Goal: Task Accomplishment & Management: Manage account settings

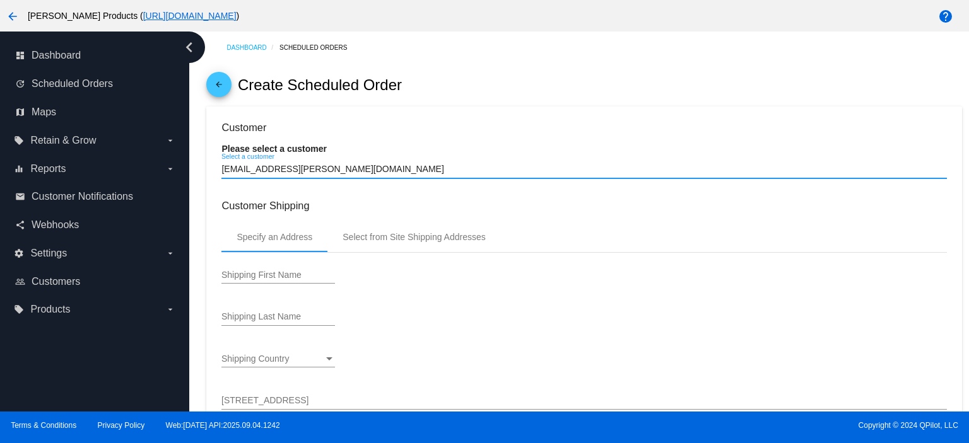
click at [342, 169] on input "[EMAIL_ADDRESS][PERSON_NAME][DOMAIN_NAME]" at bounding box center [583, 170] width 725 height 10
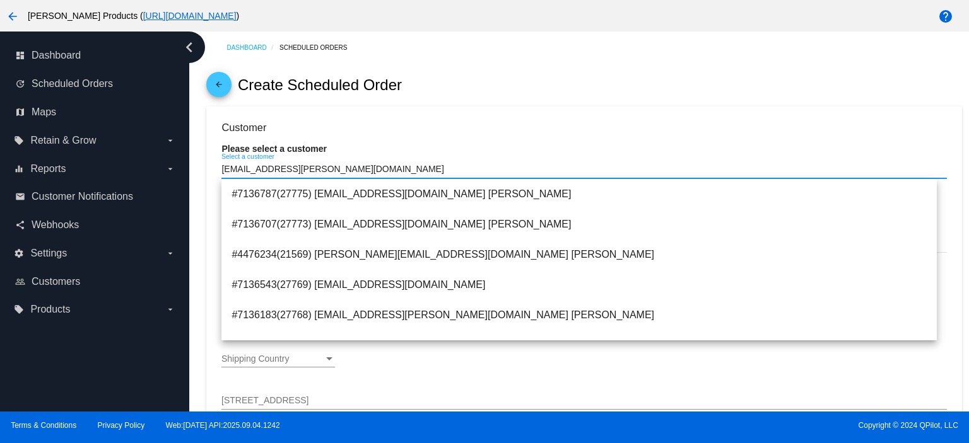
click at [342, 169] on input "[EMAIL_ADDRESS][PERSON_NAME][DOMAIN_NAME]" at bounding box center [583, 170] width 725 height 10
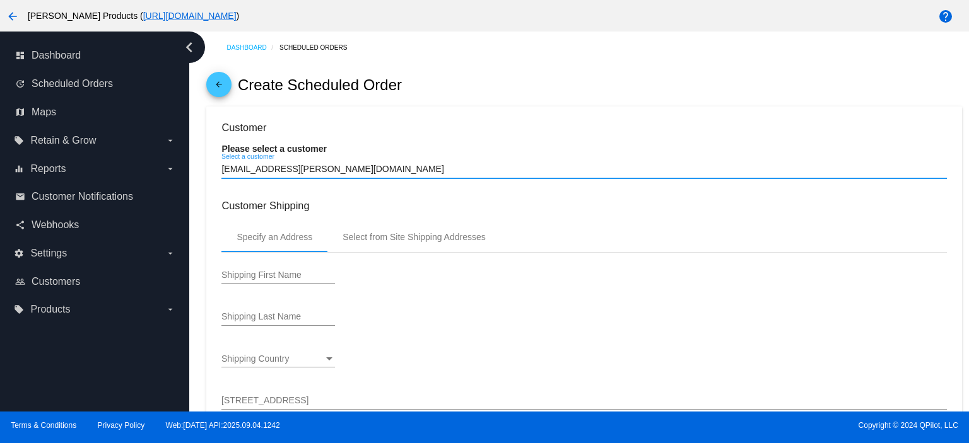
type input "[EMAIL_ADDRESS][PERSON_NAME][DOMAIN_NAME]"
click at [219, 89] on mat-icon "arrow_back" at bounding box center [218, 87] width 15 height 15
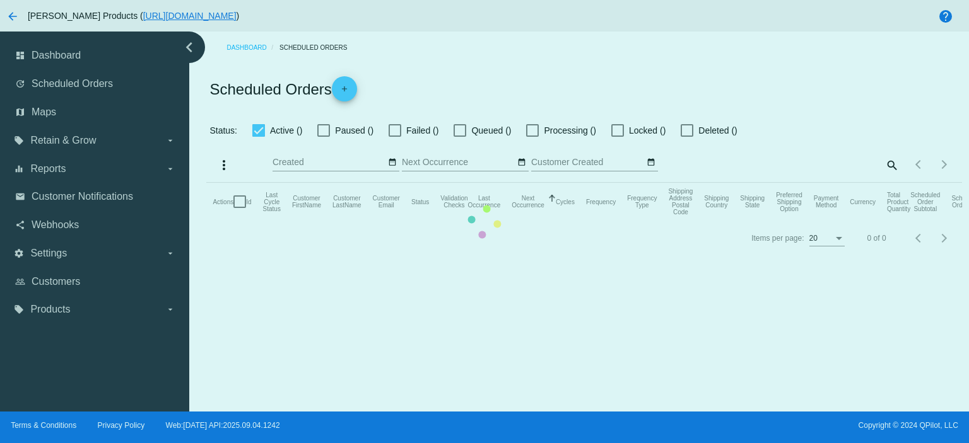
checkbox input "true"
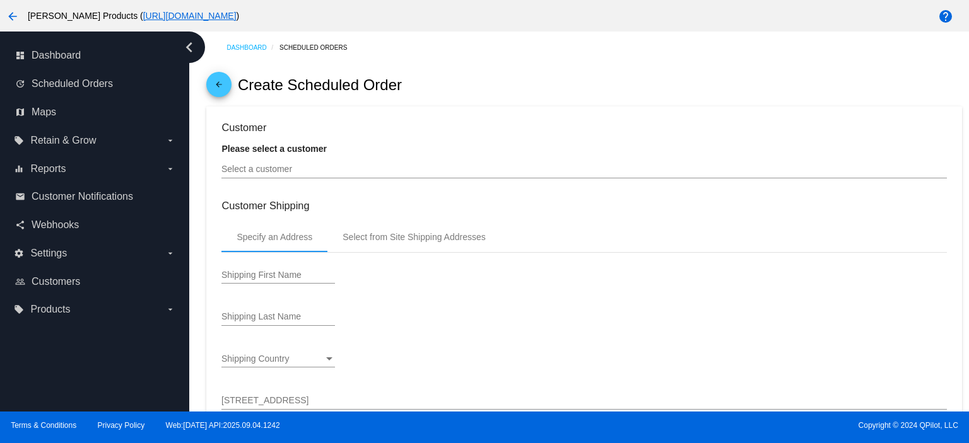
type input "[DATE]"
click at [228, 89] on link "arrow_back" at bounding box center [218, 84] width 25 height 25
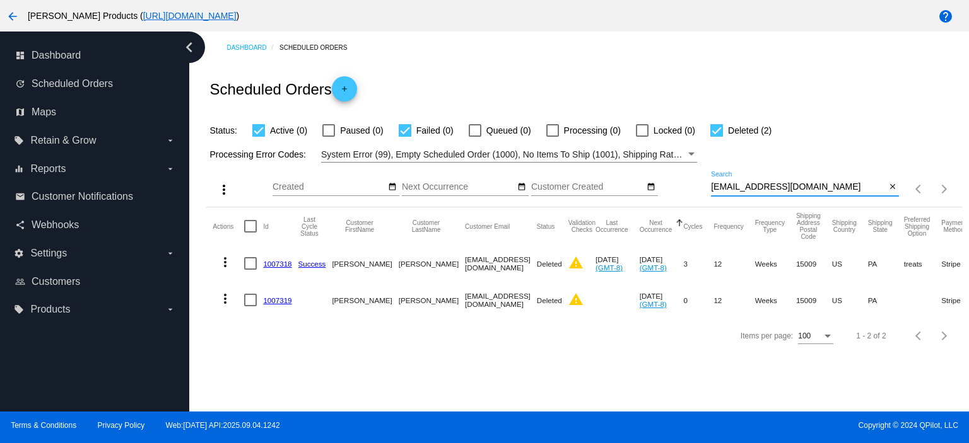
drag, startPoint x: 826, startPoint y: 191, endPoint x: 708, endPoint y: 192, distance: 117.9
click at [708, 192] on div "more_vert Sep Jan Feb Mar [DATE]" at bounding box center [583, 185] width 755 height 45
paste input "nancyglensor"
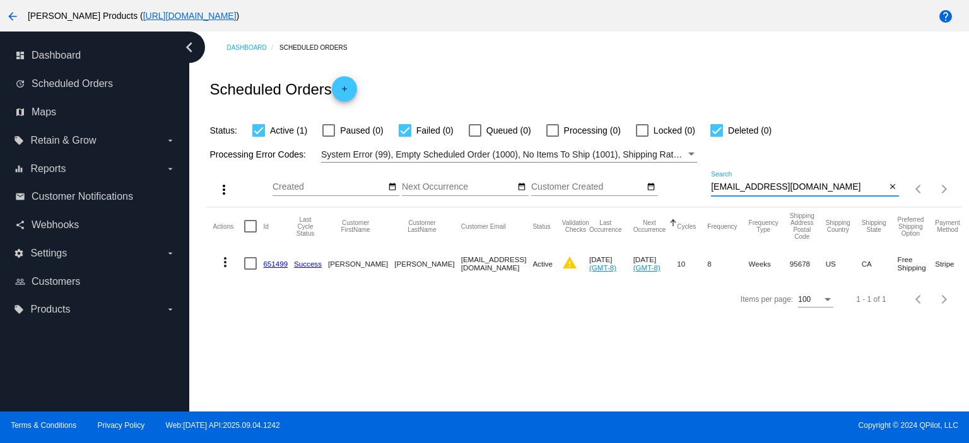
type input "[EMAIL_ADDRESS][DOMAIN_NAME]"
click at [279, 263] on link "651499" at bounding box center [275, 264] width 25 height 8
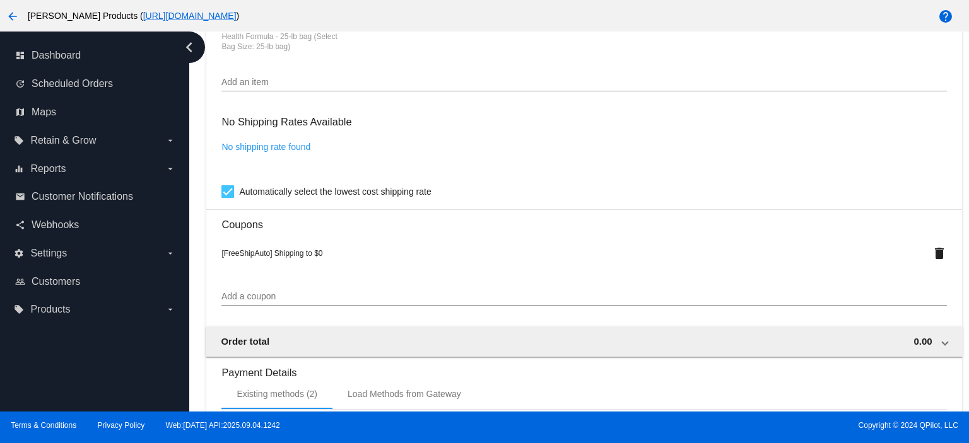
scroll to position [841, 0]
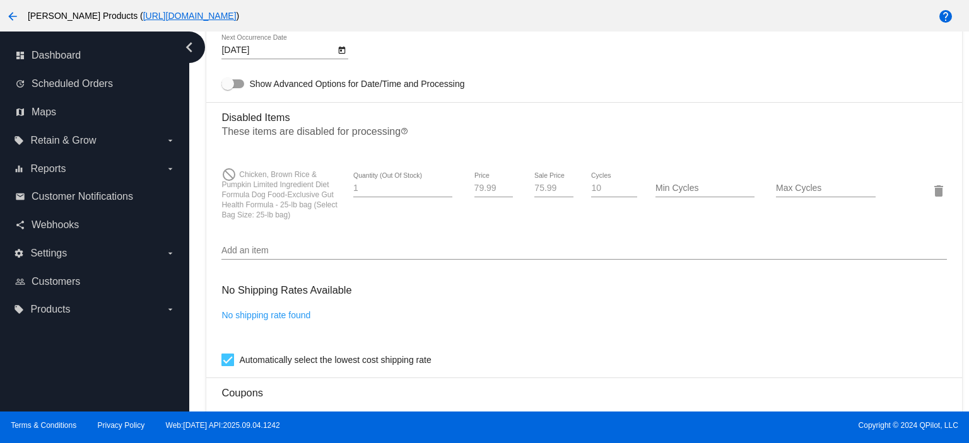
click at [242, 256] on input "Add an item" at bounding box center [583, 251] width 725 height 10
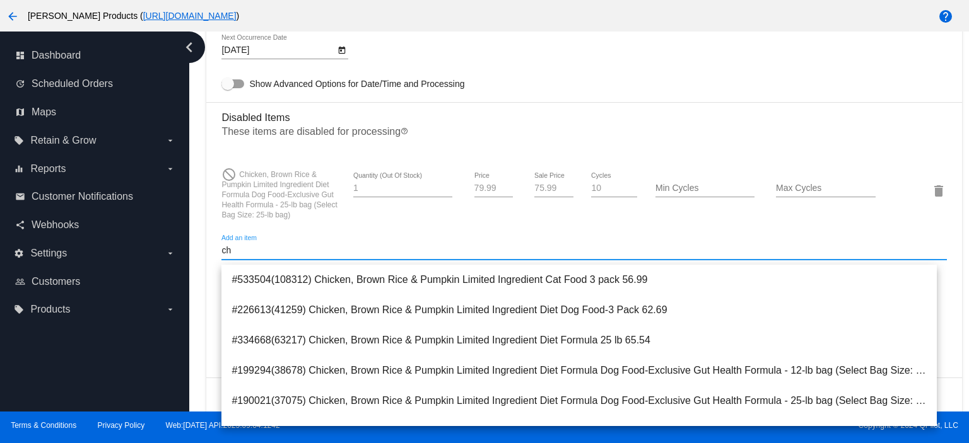
type input "c"
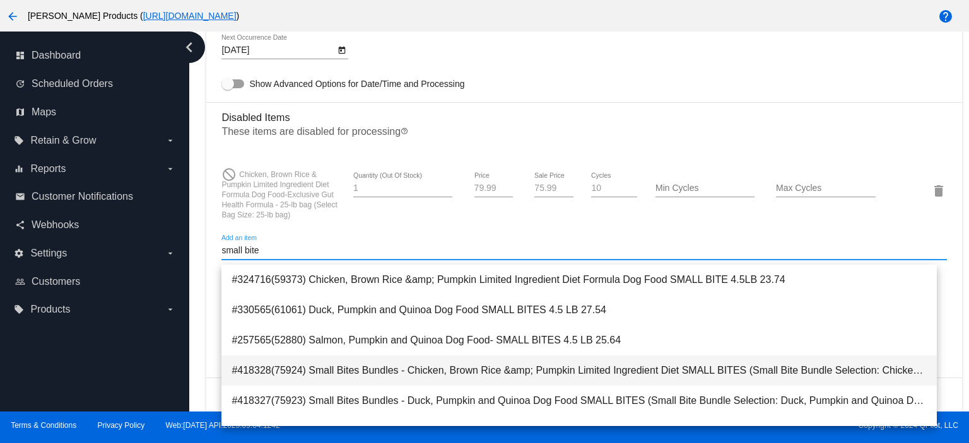
type input "small bite"
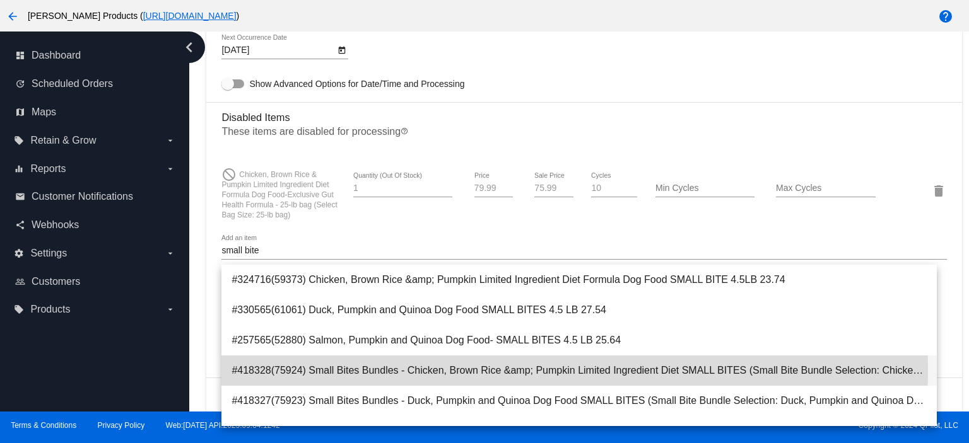
click at [518, 370] on span "#418328(75924) Small Bites Bundles - Chicken, Brown Rice &amp; Pumpkin Limited …" at bounding box center [578, 371] width 695 height 30
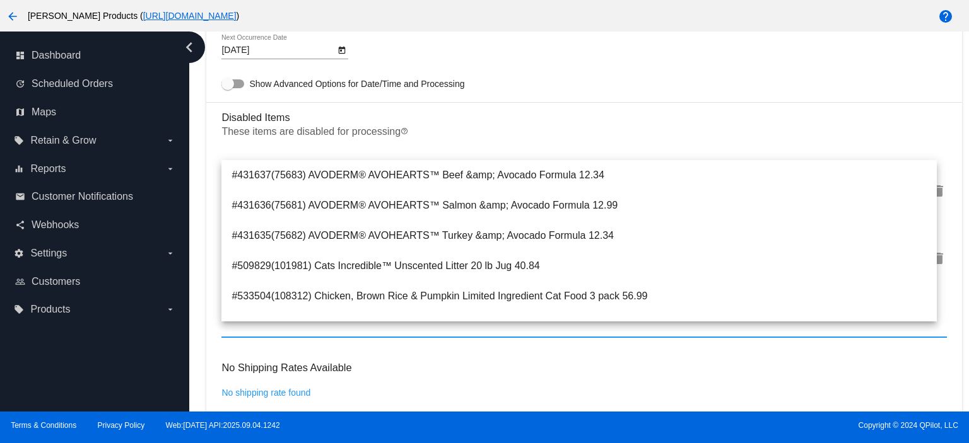
click at [477, 64] on div "[DATE] Next Occurrence Date" at bounding box center [583, 53] width 725 height 36
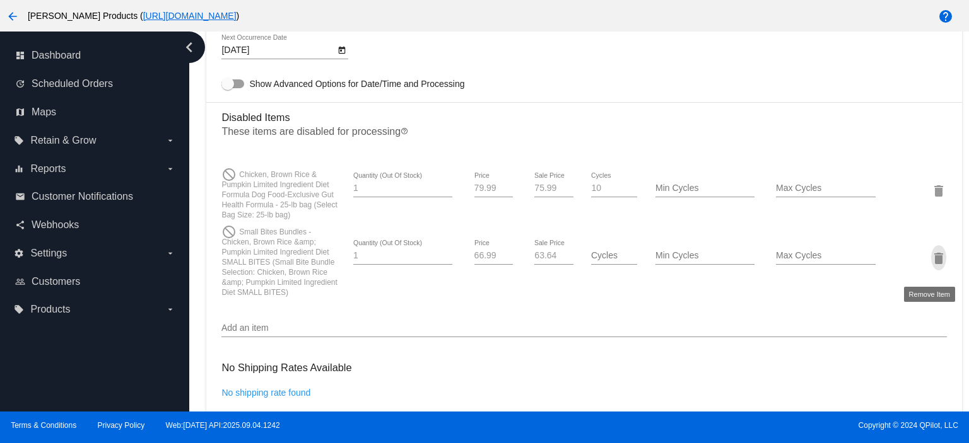
click at [931, 264] on mat-icon "delete" at bounding box center [938, 258] width 15 height 15
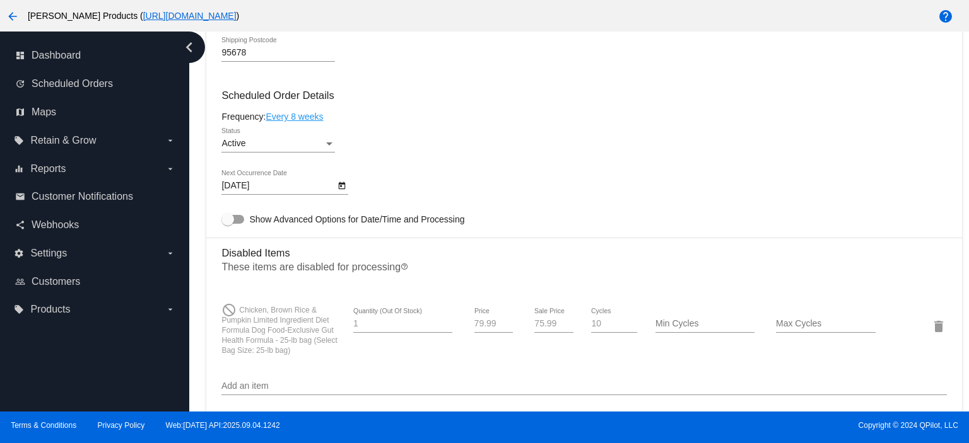
scroll to position [757, 0]
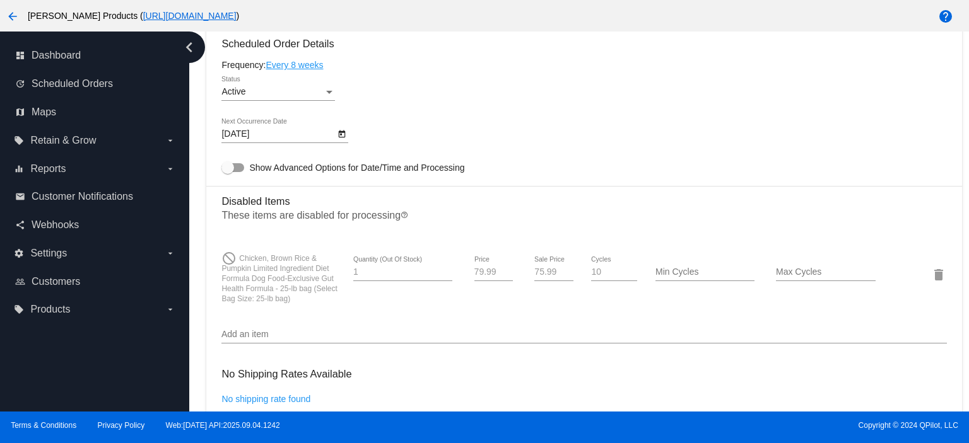
click at [250, 97] on div "Active" at bounding box center [272, 92] width 102 height 10
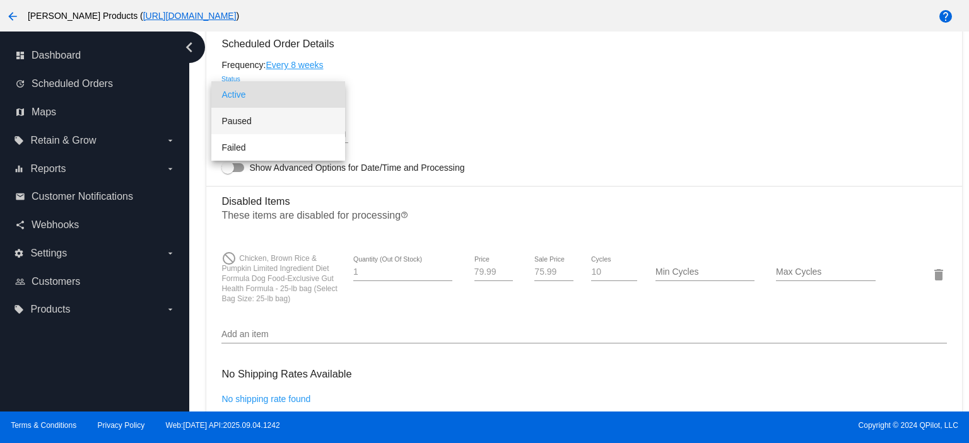
click at [247, 114] on span "Paused" at bounding box center [278, 121] width 114 height 26
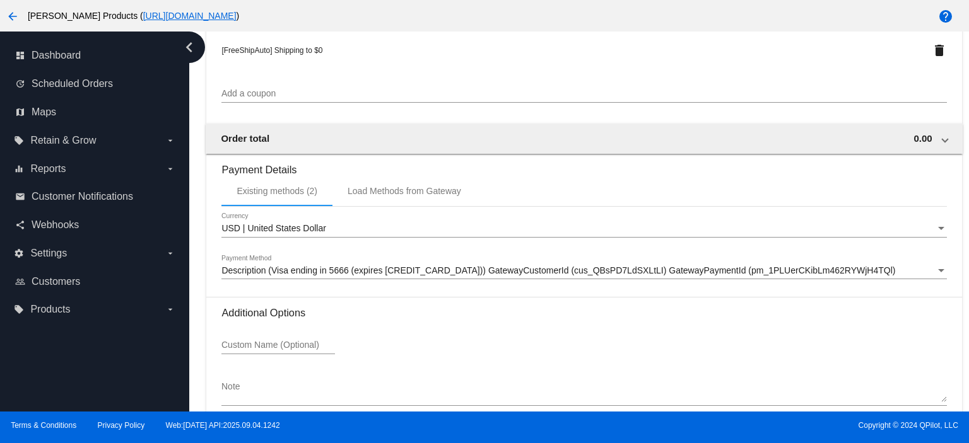
scroll to position [1281, 0]
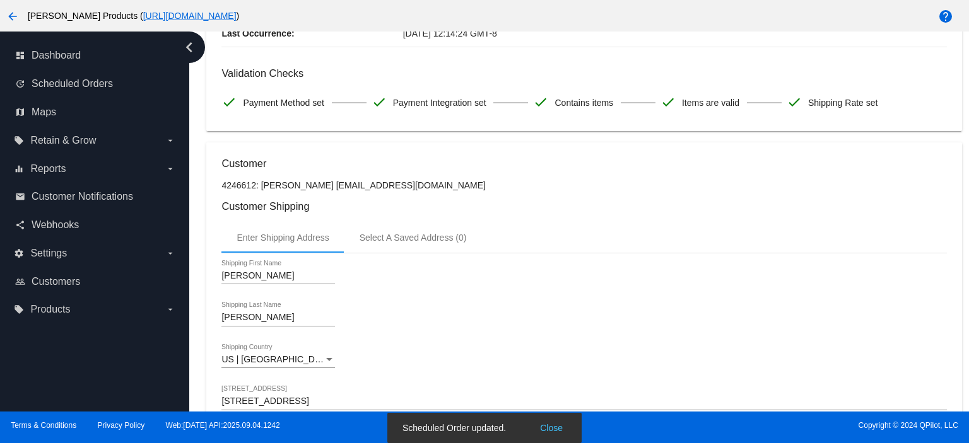
scroll to position [0, 0]
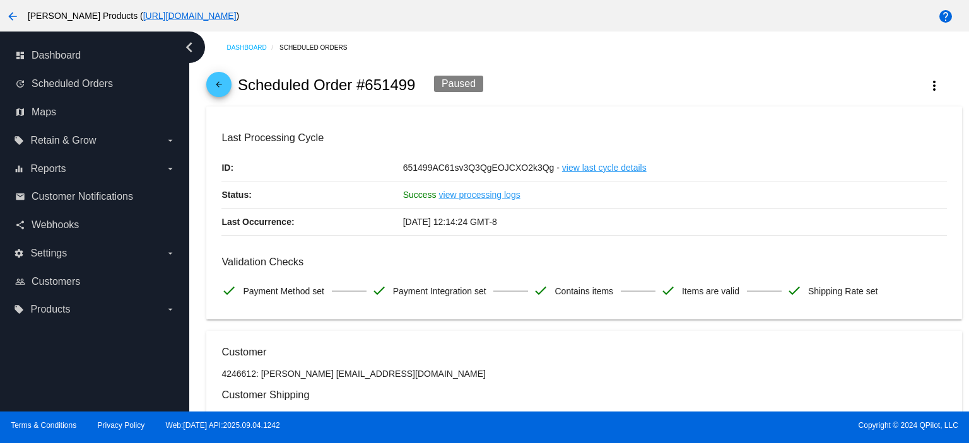
click at [222, 88] on mat-icon "arrow_back" at bounding box center [218, 87] width 15 height 15
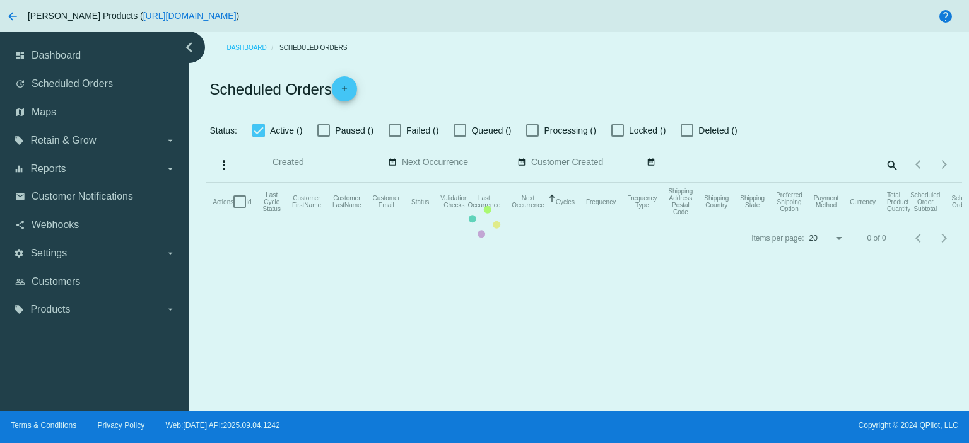
checkbox input "true"
